Goal: Task Accomplishment & Management: Complete application form

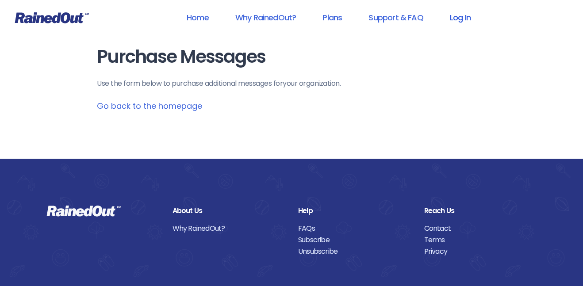
click at [455, 17] on link "Log In" at bounding box center [460, 18] width 44 height 20
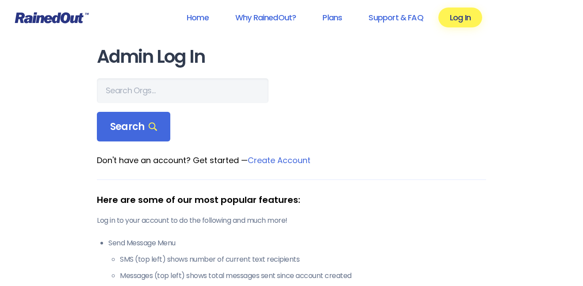
click at [301, 161] on link "Create Account" at bounding box center [279, 160] width 63 height 11
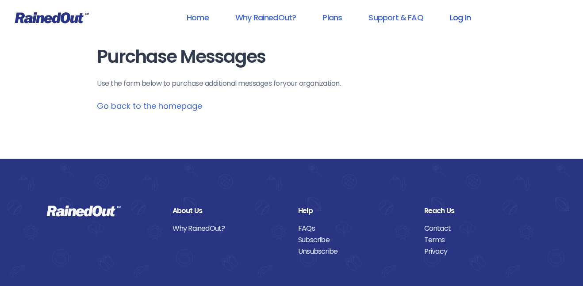
click at [462, 17] on link "Log In" at bounding box center [460, 18] width 44 height 20
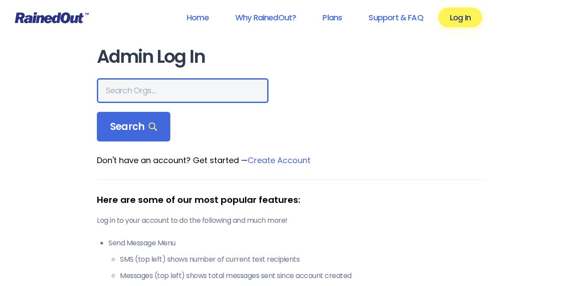
click at [226, 98] on input "text" at bounding box center [183, 90] width 172 height 25
type input "E"
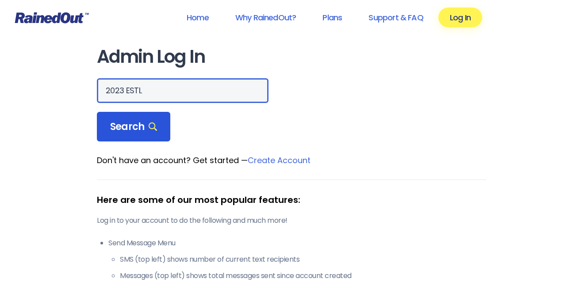
type input "2023 ESTL"
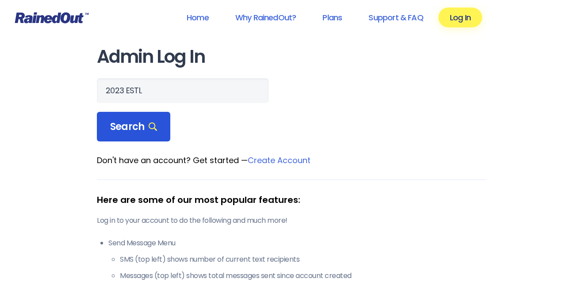
click at [144, 122] on span "Search" at bounding box center [133, 127] width 47 height 12
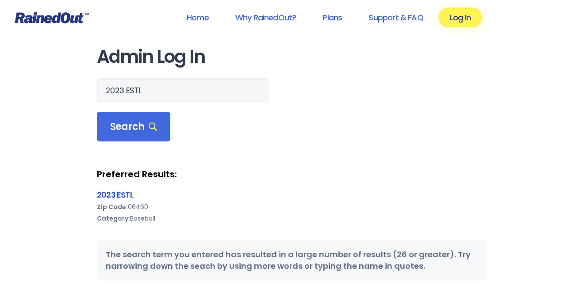
click at [114, 193] on link "2023 ESTL" at bounding box center [115, 194] width 36 height 11
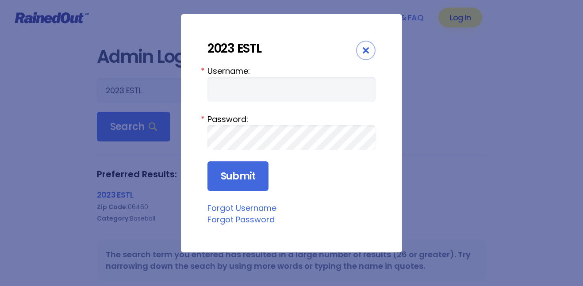
click at [227, 104] on form "Username: * Password: * Submit" at bounding box center [292, 128] width 168 height 127
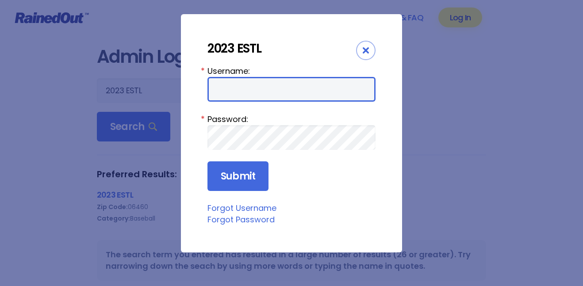
click at [232, 98] on input "Username:" at bounding box center [292, 89] width 168 height 25
type input "2023 ESTL"
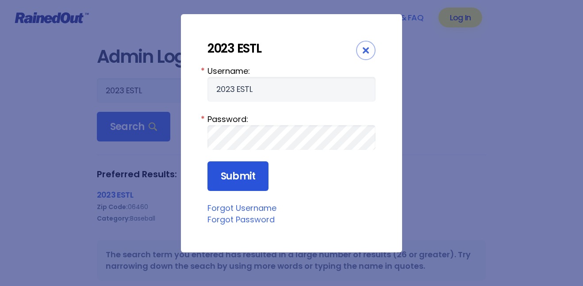
click at [227, 180] on input "Submit" at bounding box center [238, 176] width 61 height 30
click at [369, 51] on div "Close" at bounding box center [365, 50] width 19 height 19
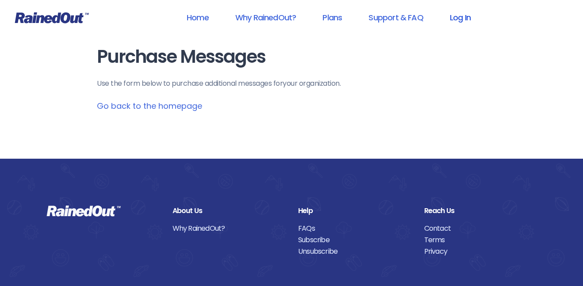
click at [469, 16] on link "Log In" at bounding box center [460, 18] width 44 height 20
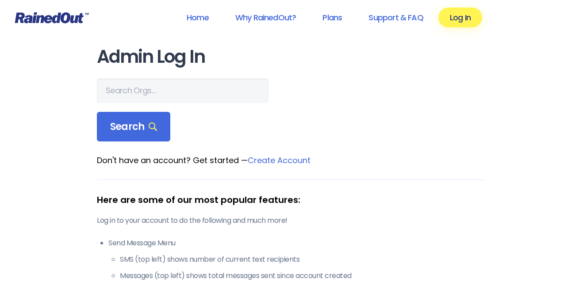
click at [286, 161] on link "Create Account" at bounding box center [279, 160] width 63 height 11
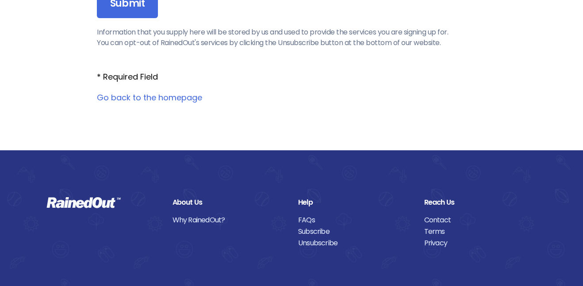
scroll to position [1214, 0]
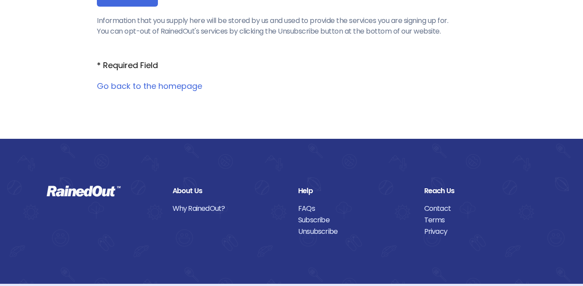
click at [152, 85] on link "Go back to the homepage" at bounding box center [149, 86] width 105 height 11
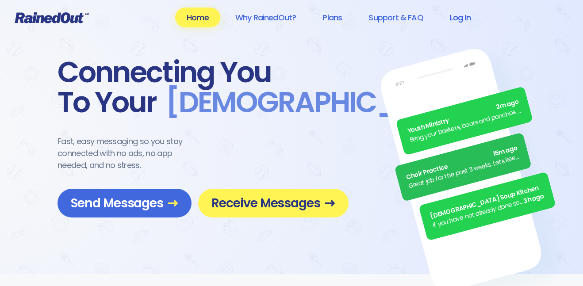
click at [469, 18] on link "Log In" at bounding box center [460, 18] width 44 height 20
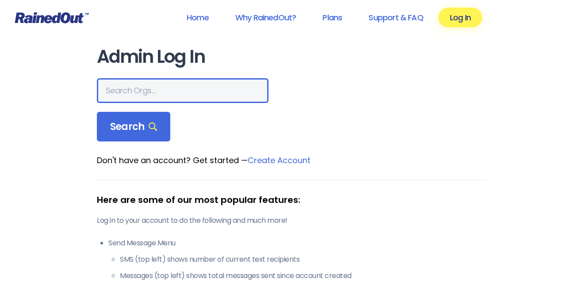
click at [222, 86] on input "text" at bounding box center [183, 90] width 172 height 25
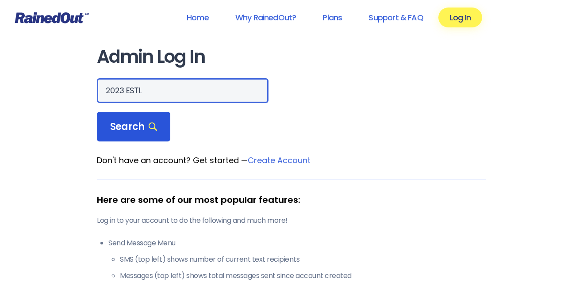
type input "2023 ESTL"
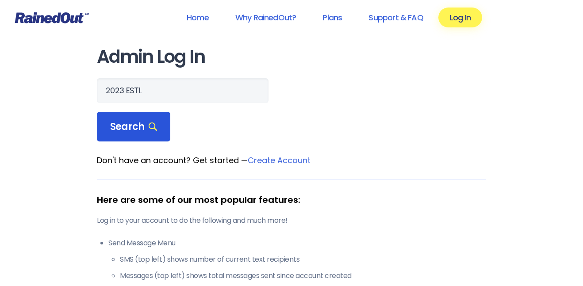
click at [163, 130] on div "Search" at bounding box center [133, 127] width 73 height 30
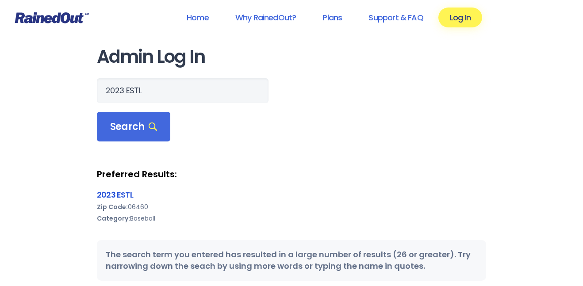
click at [119, 196] on link "2023 ESTL" at bounding box center [115, 194] width 36 height 11
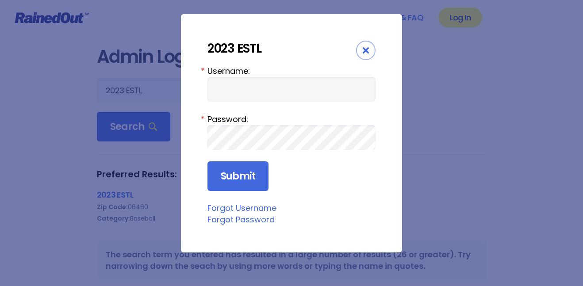
click at [363, 46] on div "Close" at bounding box center [365, 50] width 19 height 19
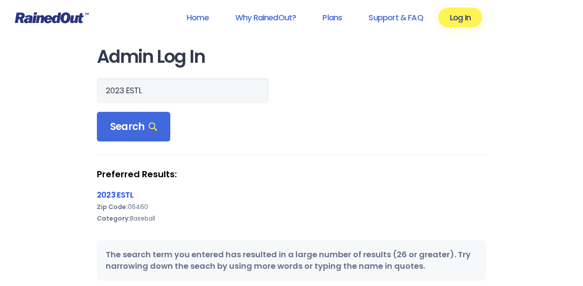
click at [109, 196] on link "2023 ESTL" at bounding box center [115, 194] width 36 height 11
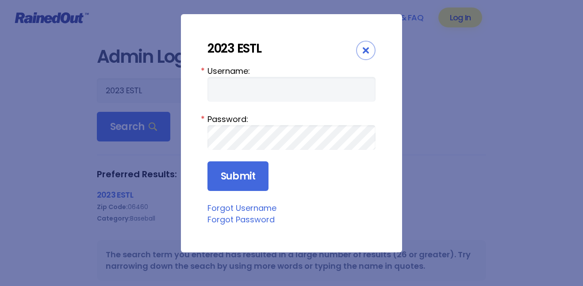
click at [363, 48] on icon "Close" at bounding box center [366, 50] width 6 height 6
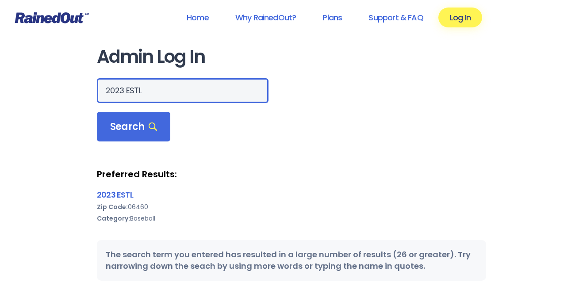
click at [123, 92] on input "2023 ESTL" at bounding box center [183, 90] width 172 height 25
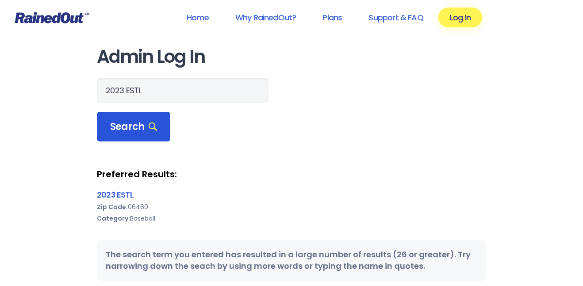
click at [139, 124] on span "Search" at bounding box center [133, 127] width 47 height 12
click at [108, 196] on link "2023 ESTL" at bounding box center [115, 194] width 36 height 11
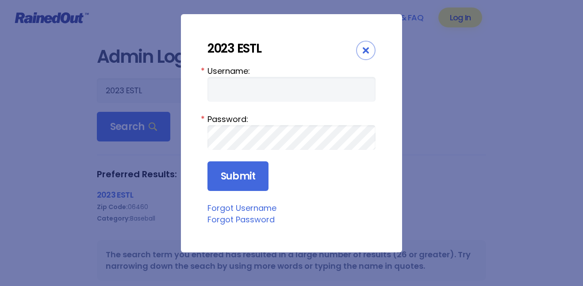
click at [365, 47] on icon "Close" at bounding box center [366, 50] width 6 height 6
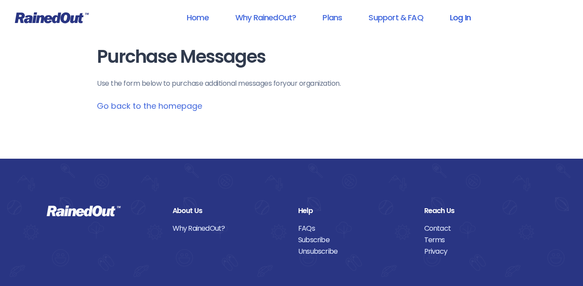
click at [460, 19] on link "Log In" at bounding box center [460, 18] width 44 height 20
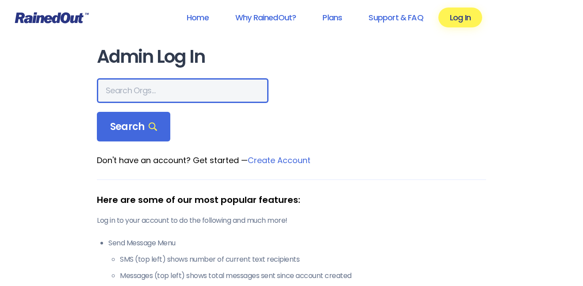
click at [153, 88] on input "text" at bounding box center [183, 90] width 172 height 25
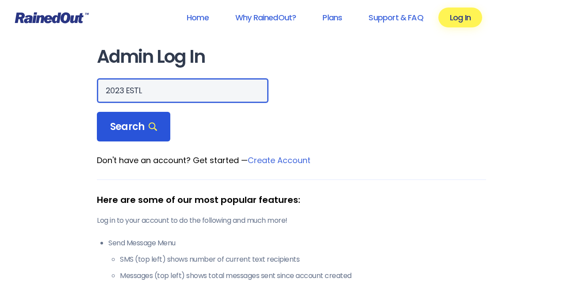
type input "2023 ESTL"
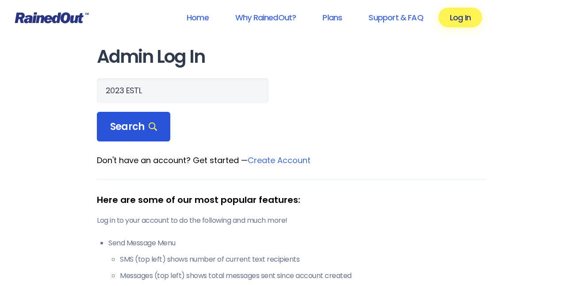
click at [121, 121] on span "Search" at bounding box center [133, 127] width 47 height 12
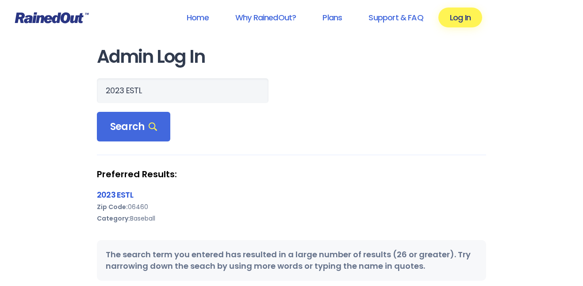
click at [106, 197] on link "2023 ESTL" at bounding box center [115, 194] width 36 height 11
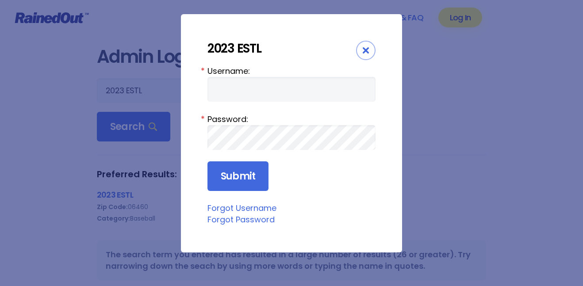
click at [369, 50] on icon "Close" at bounding box center [366, 50] width 6 height 6
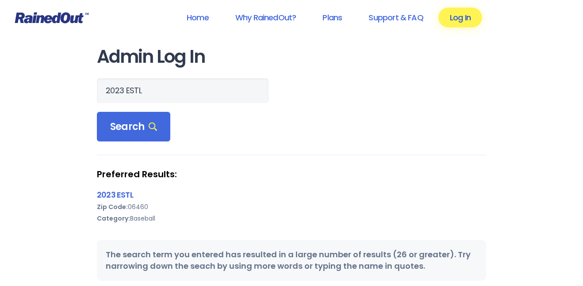
click at [469, 25] on link "Log In" at bounding box center [460, 18] width 44 height 20
click at [213, 18] on link "Home" at bounding box center [197, 18] width 45 height 20
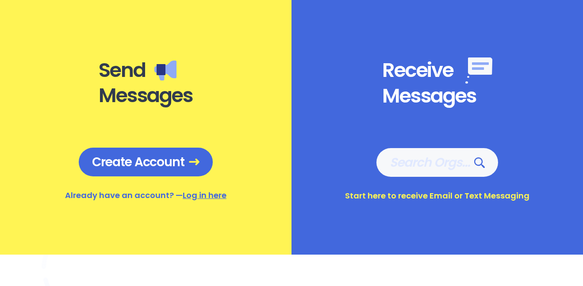
scroll to position [351, 0]
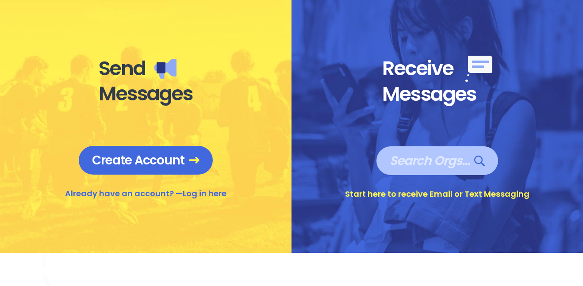
click at [418, 159] on span "Search Orgs…" at bounding box center [437, 160] width 95 height 15
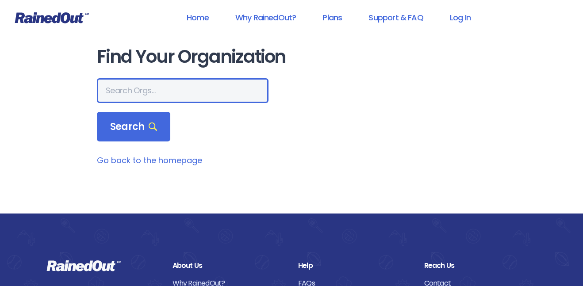
click at [99, 84] on input "text" at bounding box center [183, 90] width 172 height 25
type input "2023 ESTL"
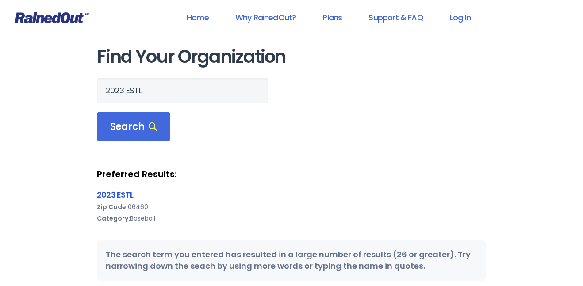
click at [113, 192] on link "2023 ESTL" at bounding box center [115, 194] width 36 height 11
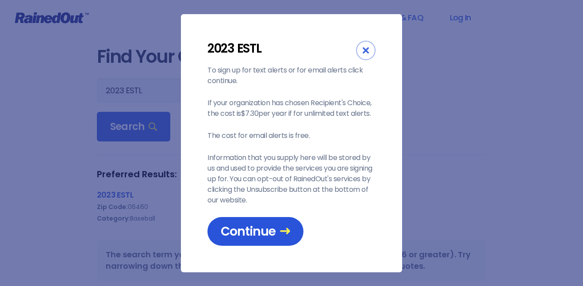
click at [254, 235] on span "Continue" at bounding box center [255, 231] width 69 height 15
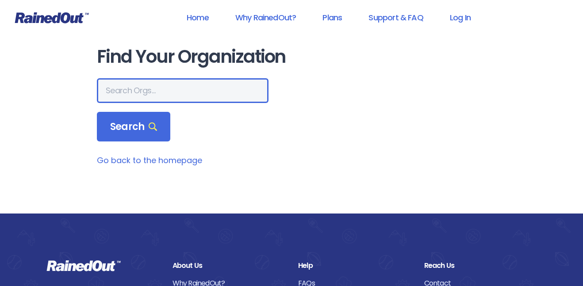
click at [142, 82] on input "text" at bounding box center [183, 90] width 172 height 25
type input "2023 ESTL"
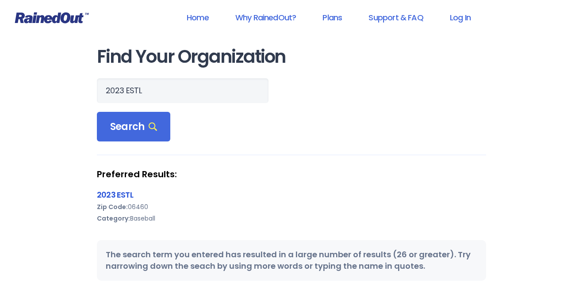
click at [112, 193] on link "2023 ESTL" at bounding box center [115, 194] width 36 height 11
